Goal: Task Accomplishment & Management: Use online tool/utility

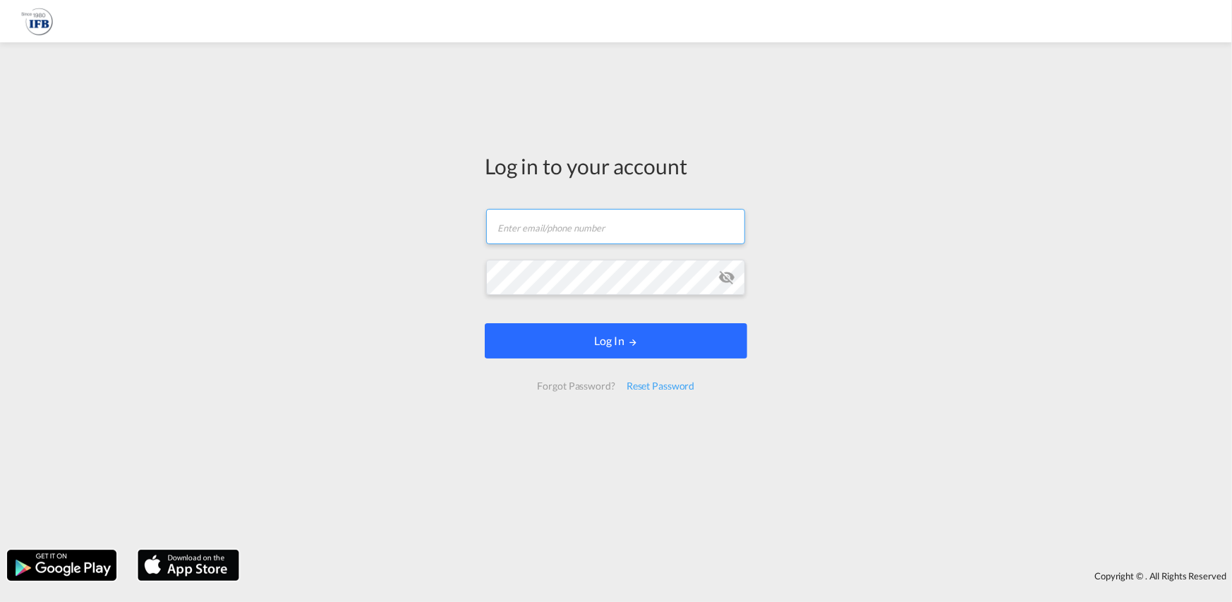
type input "[PERSON_NAME][EMAIL_ADDRESS][PERSON_NAME][DOMAIN_NAME]"
click at [633, 344] on form "[PERSON_NAME][EMAIL_ADDRESS][PERSON_NAME][DOMAIN_NAME] Email field is required …" at bounding box center [616, 300] width 262 height 210
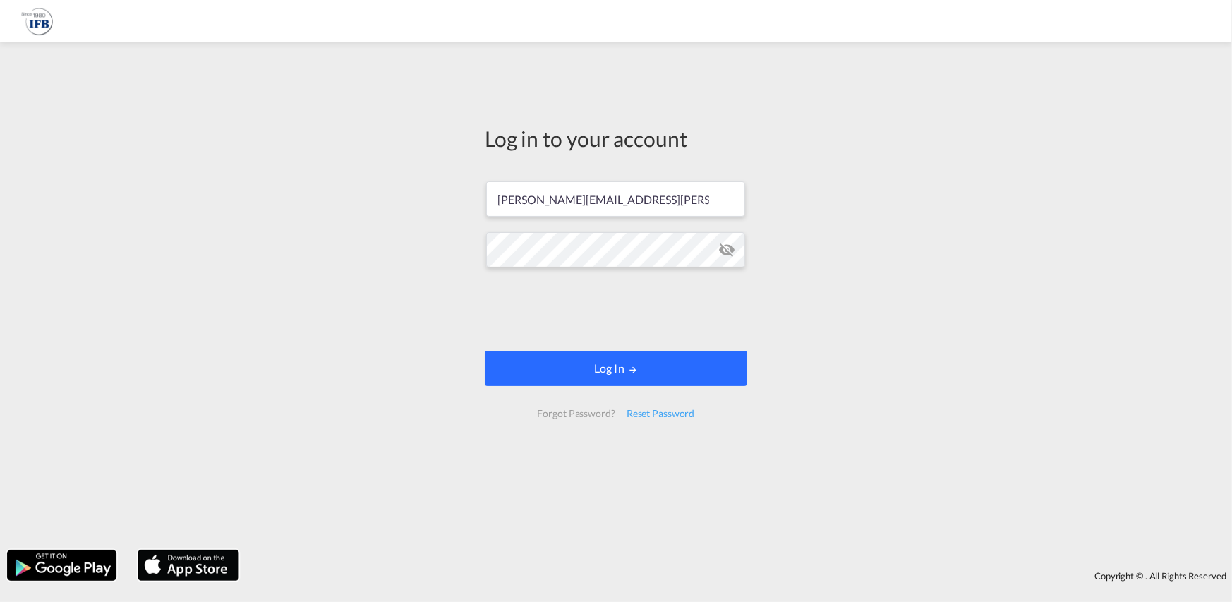
click at [672, 370] on button "Log In" at bounding box center [616, 368] width 262 height 35
